Goal: Navigation & Orientation: Find specific page/section

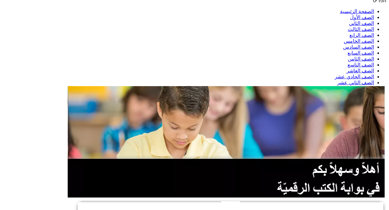
scroll to position [93, 0]
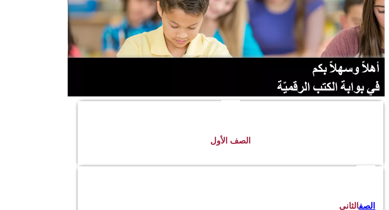
scroll to position [196, 0]
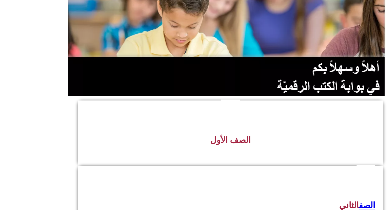
scroll to position [196, 0]
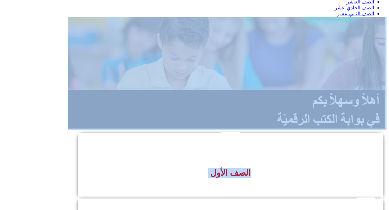
scroll to position [0, 0]
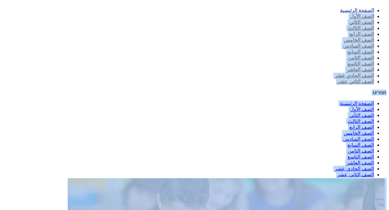
drag, startPoint x: 321, startPoint y: 114, endPoint x: 297, endPoint y: -20, distance: 136.1
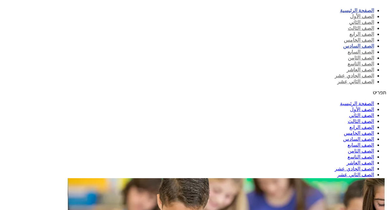
click at [343, 43] on link "الصف السادس" at bounding box center [358, 45] width 31 height 5
